Goal: Information Seeking & Learning: Check status

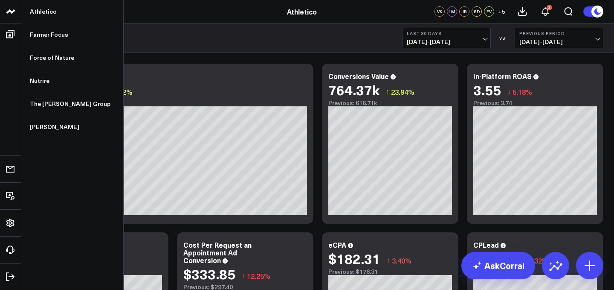
click at [14, 9] on icon at bounding box center [11, 11] width 10 height 10
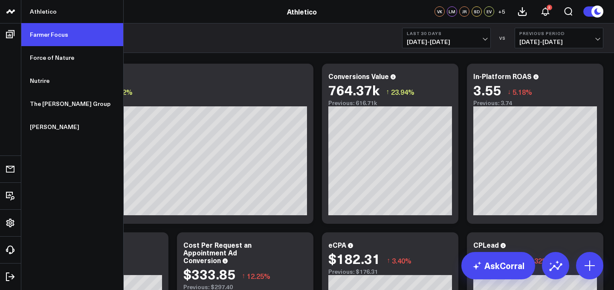
click at [36, 29] on link "Farmer Focus" at bounding box center [72, 34] width 102 height 23
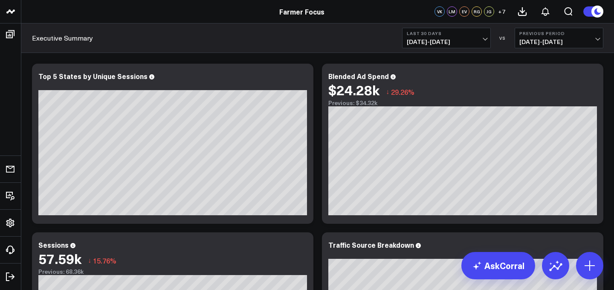
click at [478, 37] on button "Last 30 Days [DATE] - [DATE]" at bounding box center [446, 38] width 89 height 20
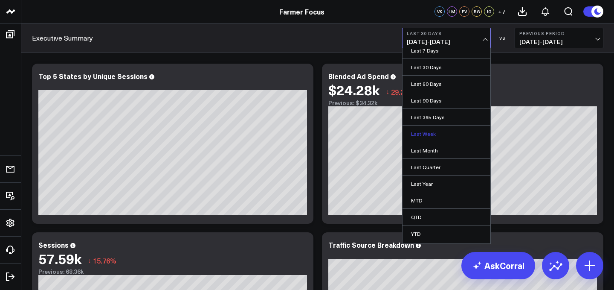
scroll to position [38, 0]
click at [444, 231] on link "Custom Dates" at bounding box center [447, 235] width 88 height 16
select select "7"
select select "2025"
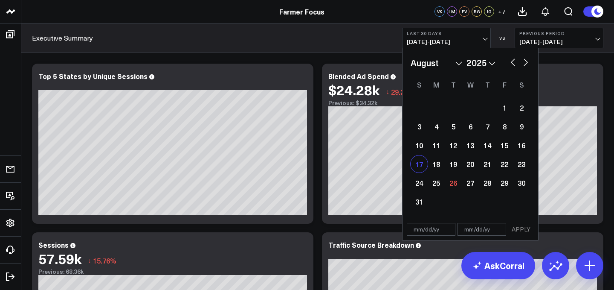
click at [418, 159] on div "17" at bounding box center [419, 163] width 17 height 17
type input "[DATE]"
select select "7"
select select "2025"
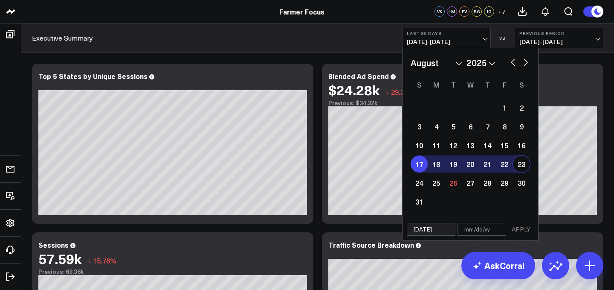
click at [522, 163] on div "23" at bounding box center [521, 163] width 17 height 17
type input "[DATE]"
select select "7"
select select "2025"
click at [523, 229] on button "APPLY" at bounding box center [521, 229] width 26 height 13
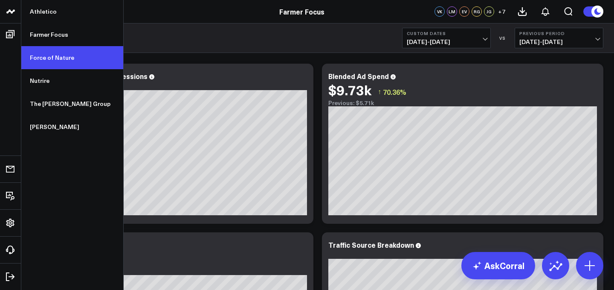
click at [38, 57] on link "Force of Nature" at bounding box center [72, 57] width 102 height 23
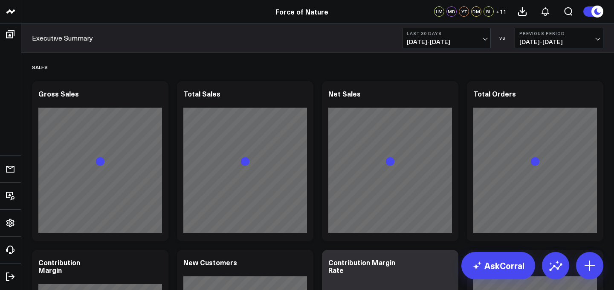
click at [462, 41] on span "07/27/25 - 08/25/25" at bounding box center [446, 41] width 79 height 7
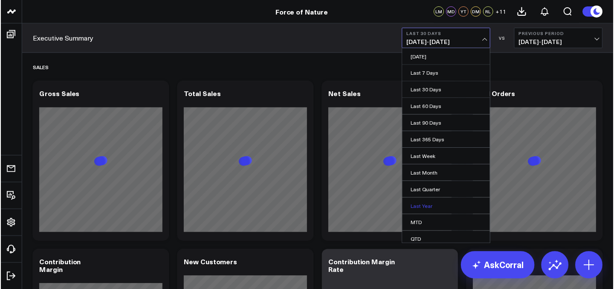
scroll to position [38, 0]
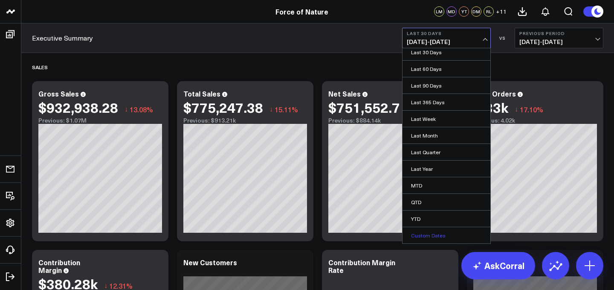
click at [430, 227] on link "Custom Dates" at bounding box center [447, 235] width 88 height 16
select select "7"
select select "2025"
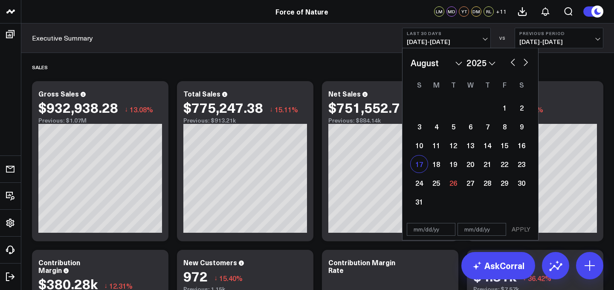
click at [417, 156] on div "17" at bounding box center [419, 163] width 17 height 17
type input "[DATE]"
select select "7"
select select "2025"
click at [523, 163] on div "23" at bounding box center [521, 163] width 17 height 17
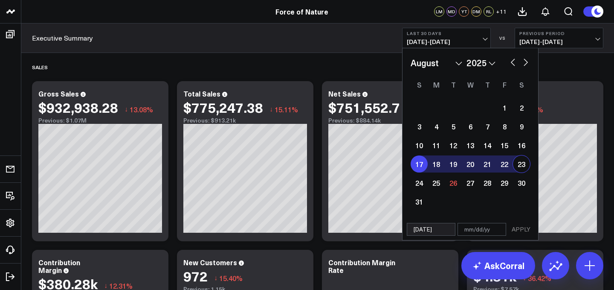
type input "[DATE]"
select select "7"
select select "2025"
click at [523, 226] on button "APPLY" at bounding box center [521, 229] width 26 height 13
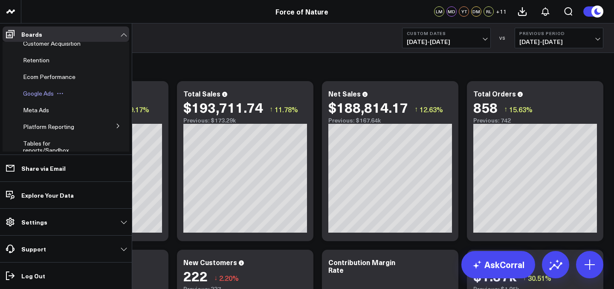
scroll to position [30, 0]
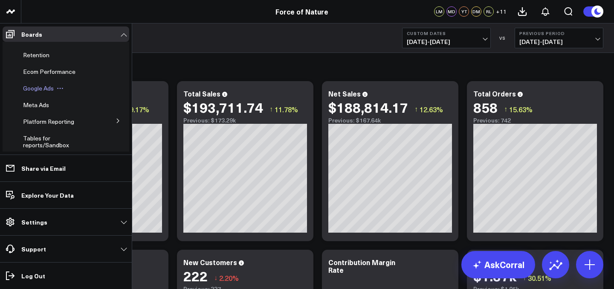
click at [42, 84] on span "Google Ads" at bounding box center [38, 88] width 31 height 8
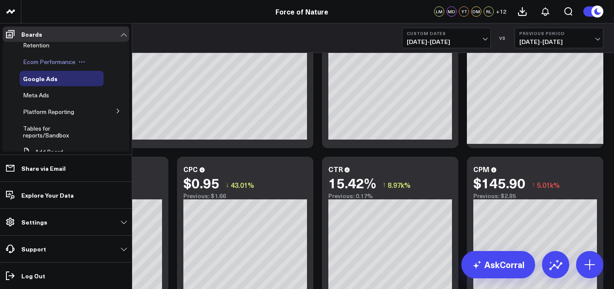
scroll to position [25, 0]
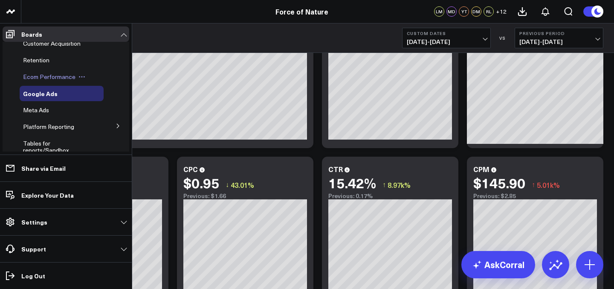
click at [45, 79] on span "Ecom Performance" at bounding box center [49, 77] width 52 height 8
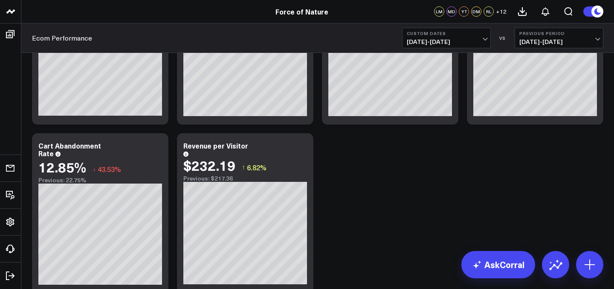
scroll to position [99, 0]
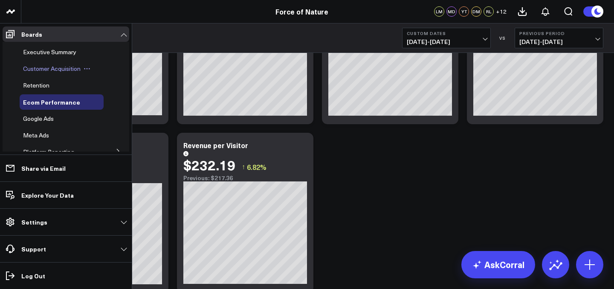
click at [35, 72] on span "Customer Acquisition" at bounding box center [52, 68] width 58 height 8
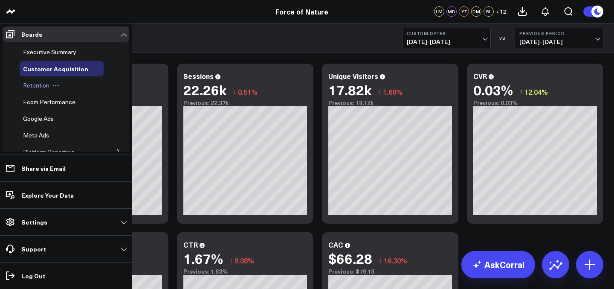
click at [46, 83] on span "Retention" at bounding box center [36, 85] width 26 height 8
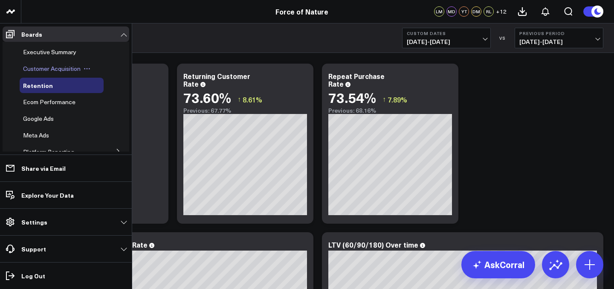
click at [44, 69] on span "Customer Acquisition" at bounding box center [52, 68] width 58 height 8
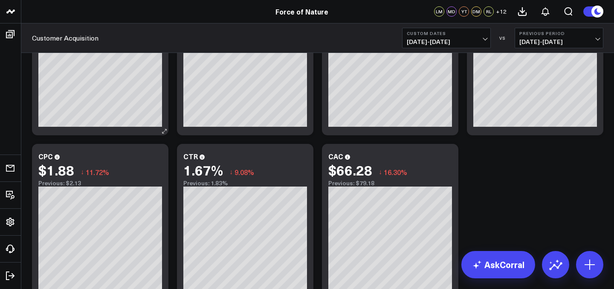
scroll to position [90, 0]
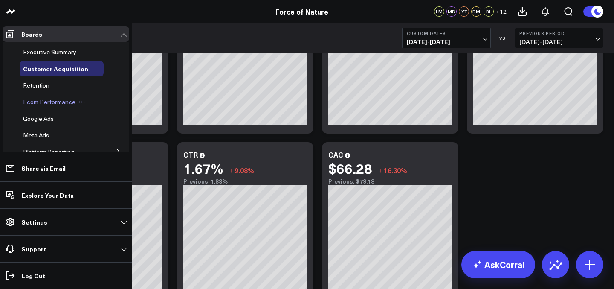
click at [40, 103] on span "Ecom Performance" at bounding box center [49, 102] width 52 height 8
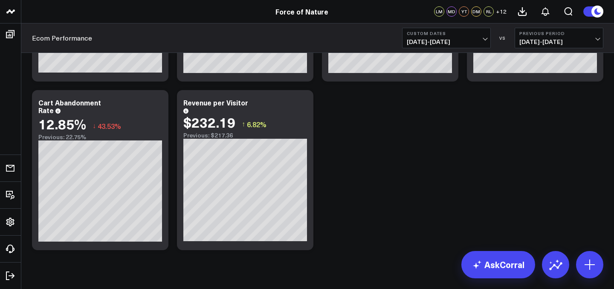
scroll to position [143, 0]
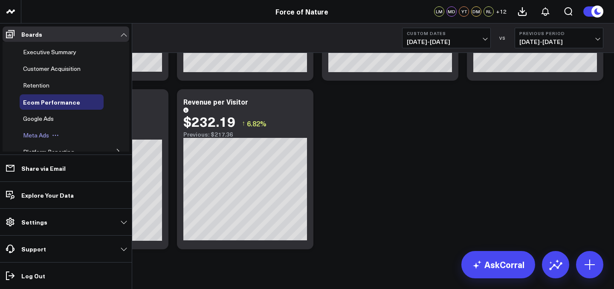
click at [36, 134] on span "Meta Ads" at bounding box center [36, 135] width 26 height 8
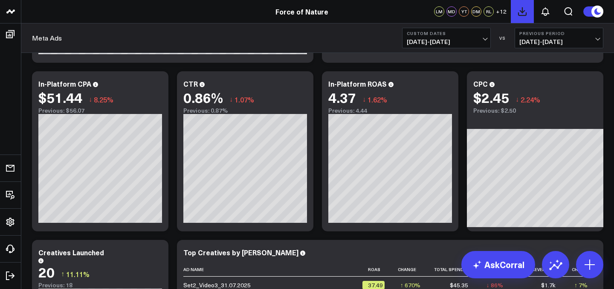
scroll to position [156, 0]
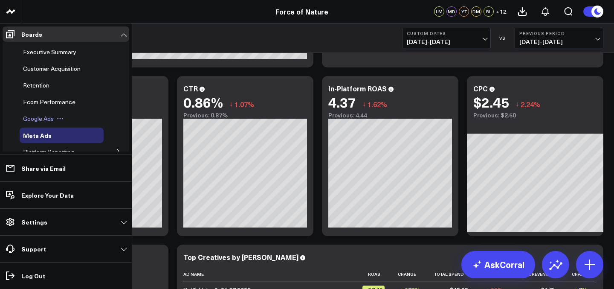
click at [44, 118] on span "Google Ads" at bounding box center [38, 118] width 31 height 8
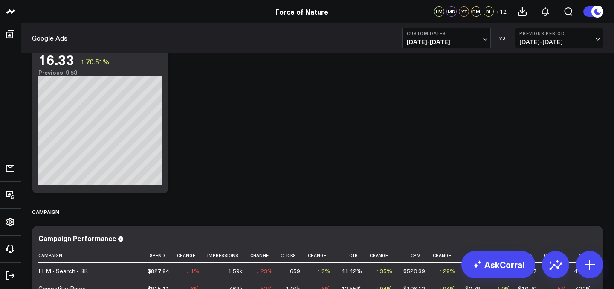
scroll to position [719, 0]
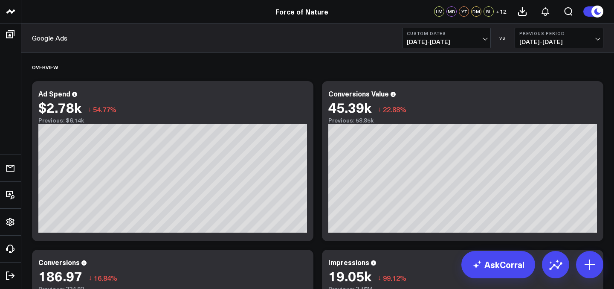
click at [413, 40] on span "[DATE] - [DATE]" at bounding box center [446, 41] width 79 height 7
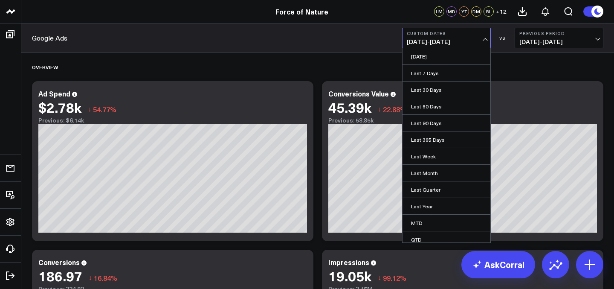
click at [434, 36] on button "Custom Dates [DATE] - [DATE]" at bounding box center [446, 38] width 89 height 20
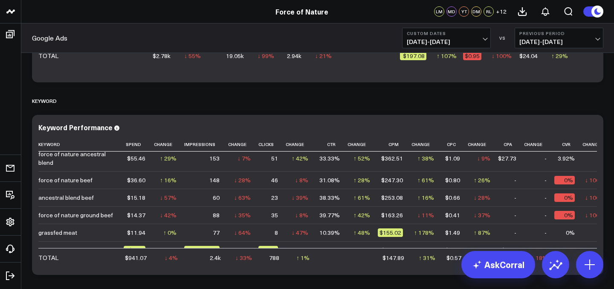
scroll to position [42, 0]
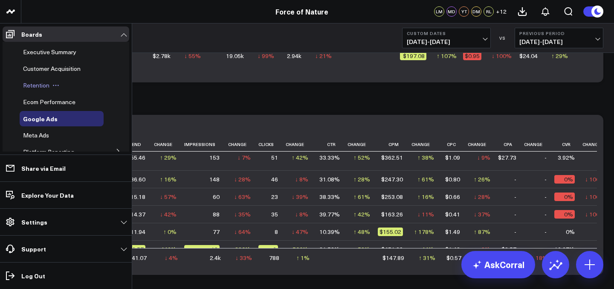
click at [54, 88] on icon at bounding box center [55, 85] width 7 height 7
click at [39, 87] on span "Retention" at bounding box center [36, 85] width 26 height 8
